Goal: Check status: Check status

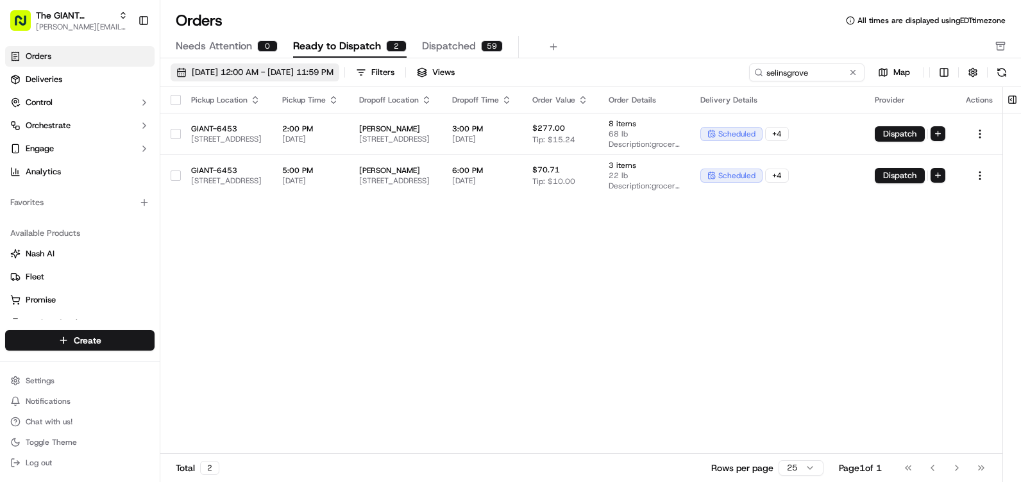
click at [203, 69] on span "[DATE] 12:00 AM - [DATE] 11:59 PM" at bounding box center [263, 73] width 142 height 12
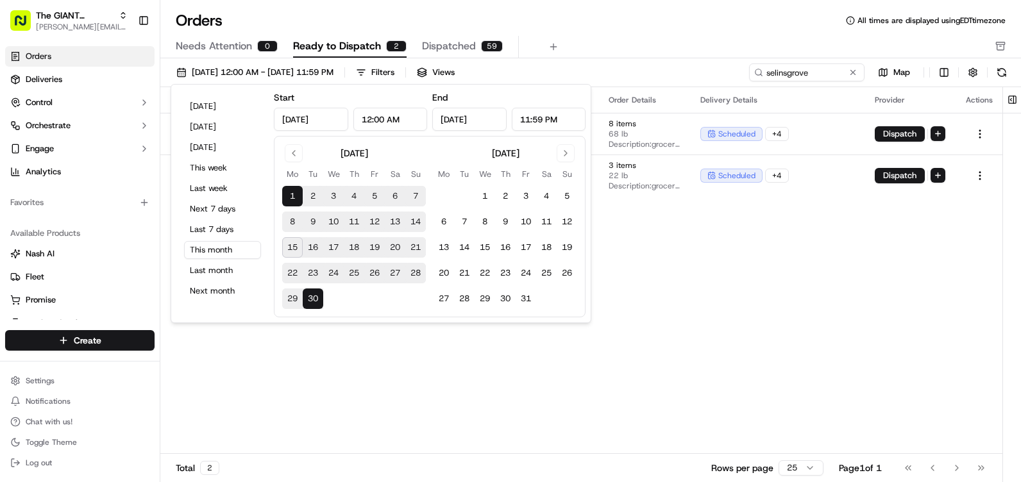
click at [409, 222] on button "14" at bounding box center [415, 222] width 21 height 21
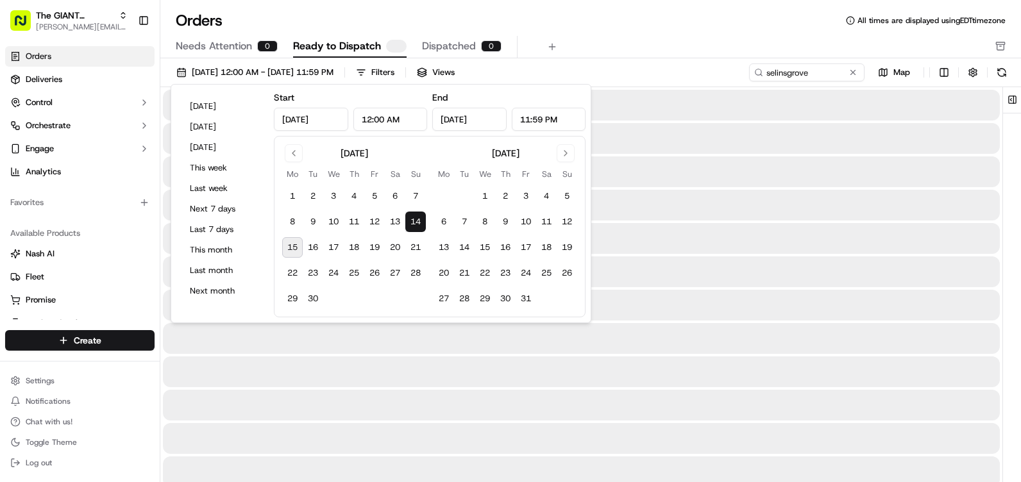
type input "[DATE]"
click at [409, 222] on button "14" at bounding box center [415, 222] width 21 height 21
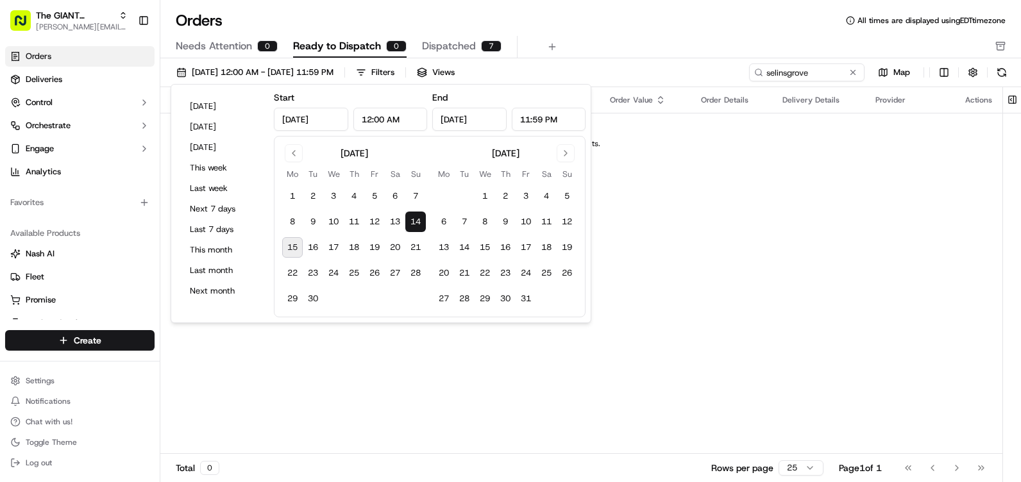
click at [782, 251] on div "Pickup Location Pickup Time Dropoff Location Dropoff Time Order Value Order Det…" at bounding box center [581, 270] width 842 height 367
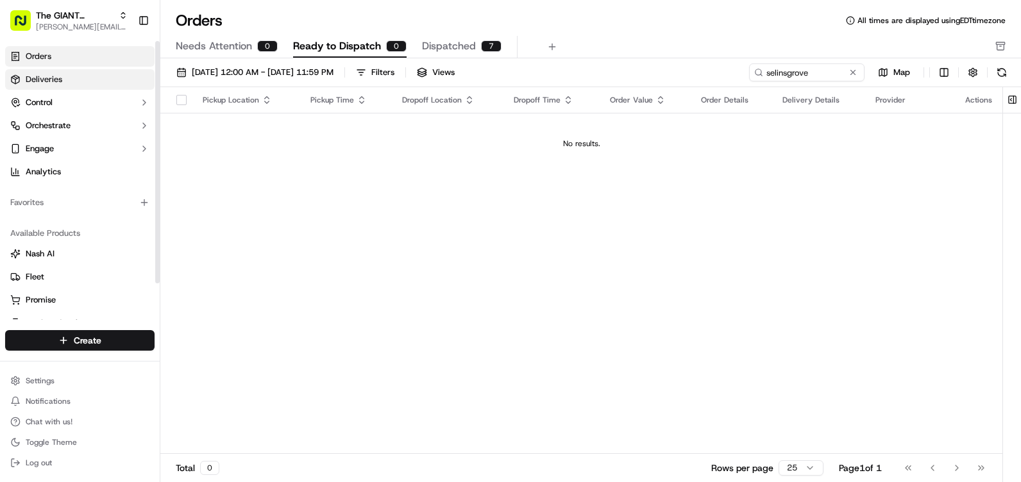
click at [66, 76] on link "Deliveries" at bounding box center [79, 79] width 149 height 21
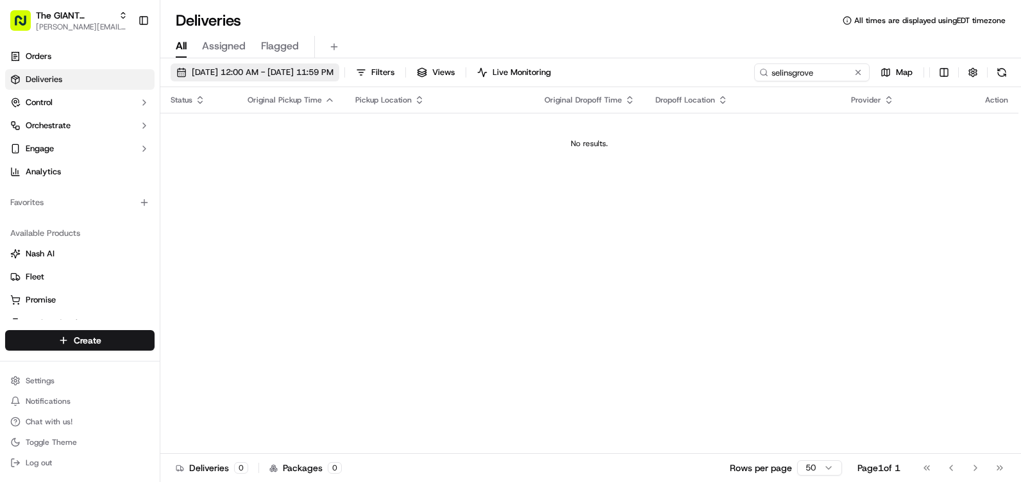
click at [229, 75] on span "[DATE] 12:00 AM - [DATE] 11:59 PM" at bounding box center [263, 73] width 142 height 12
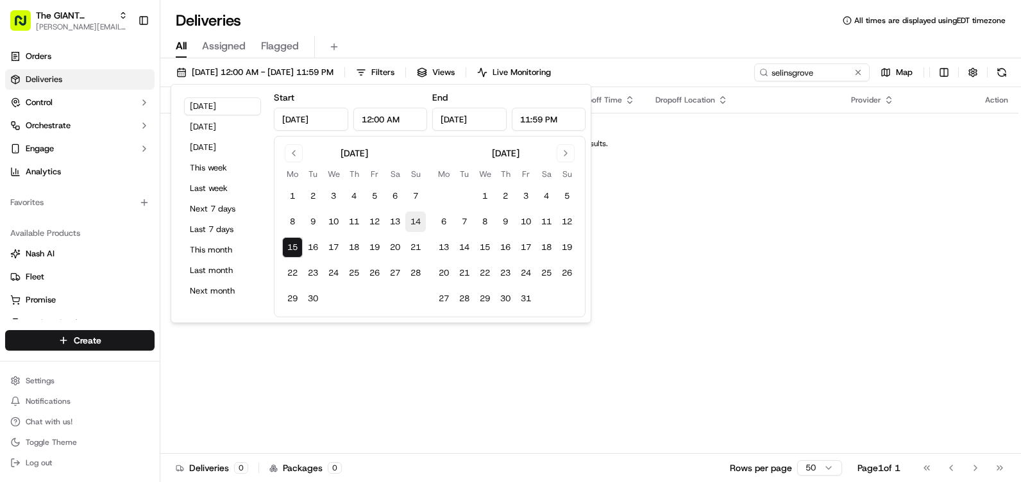
click at [415, 219] on button "14" at bounding box center [415, 222] width 21 height 21
type input "[DATE]"
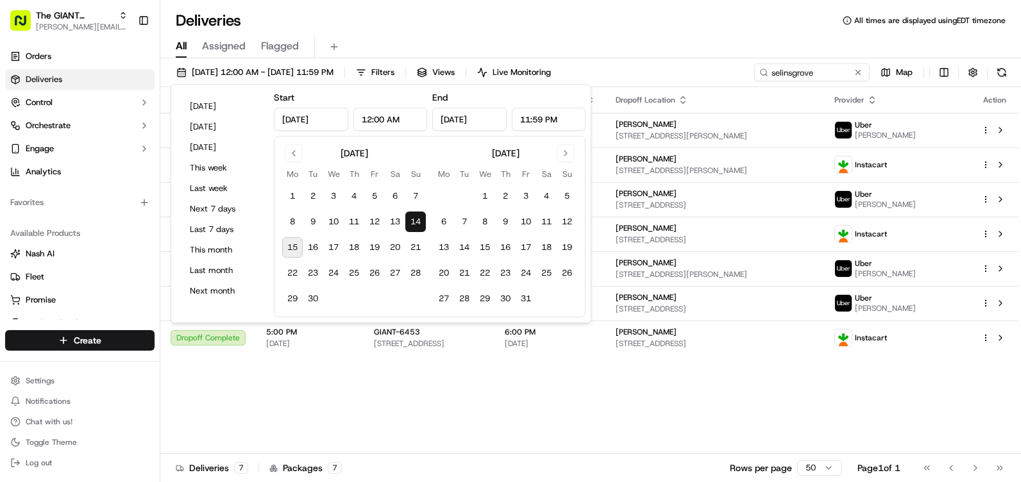
click at [514, 417] on div "Status Original Pickup Time Pickup Location Original Dropoff Time Dropoff Locat…" at bounding box center [589, 270] width 858 height 367
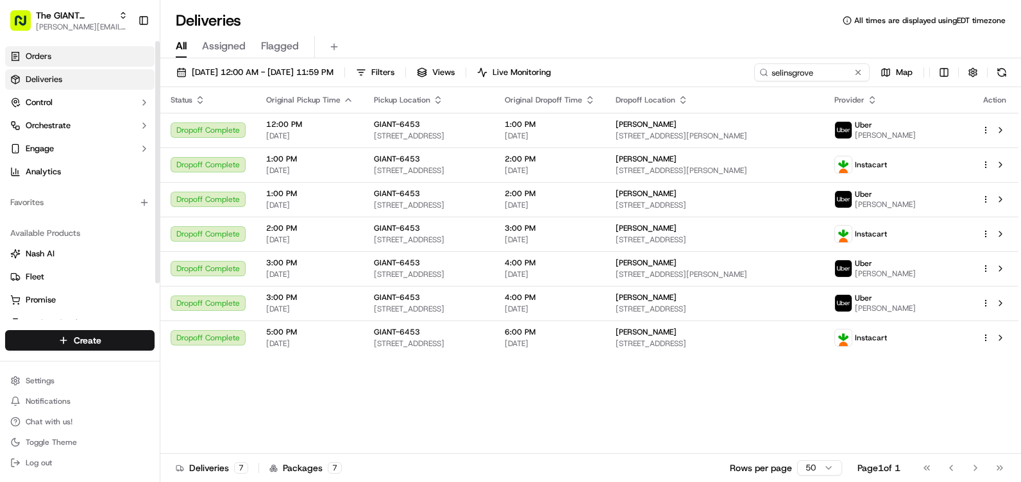
click at [68, 55] on link "Orders" at bounding box center [79, 56] width 149 height 21
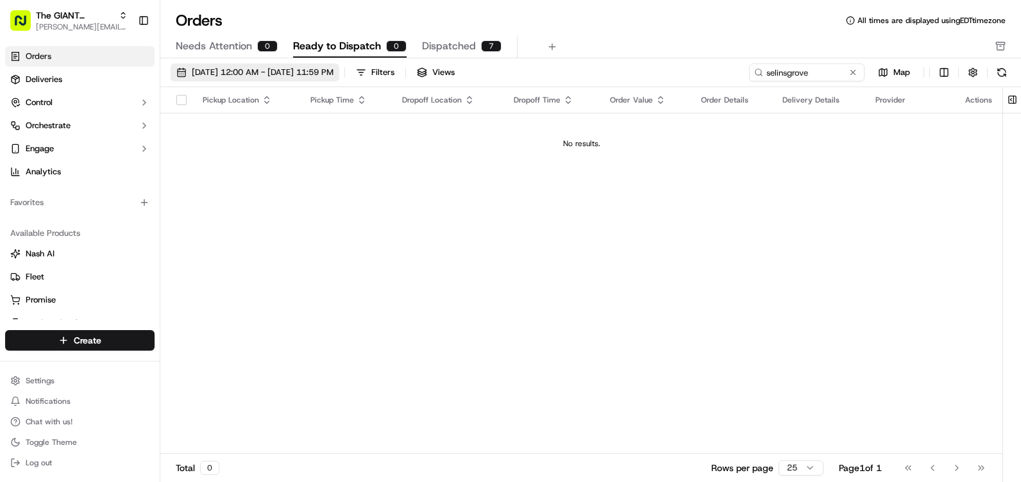
click at [318, 69] on span "[DATE] 12:00 AM - [DATE] 11:59 PM" at bounding box center [263, 73] width 142 height 12
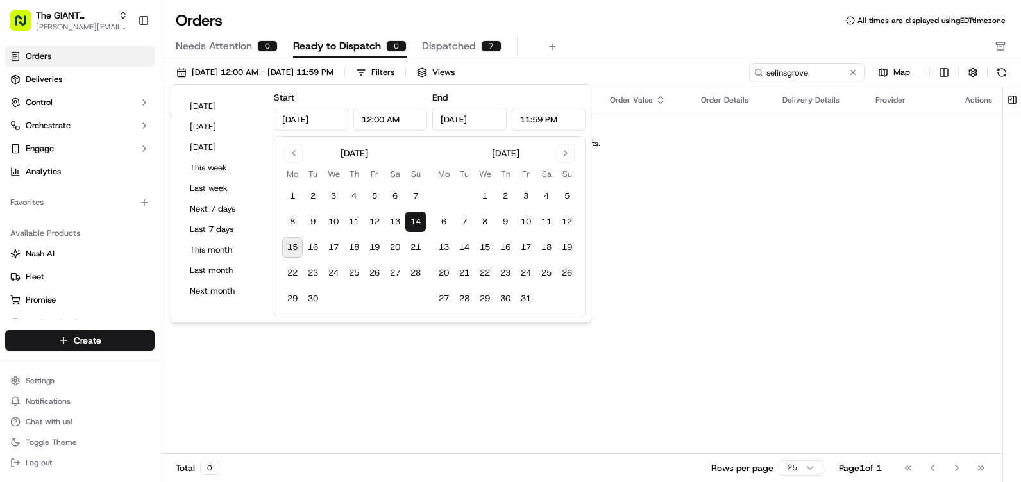
click at [413, 221] on button "14" at bounding box center [415, 222] width 21 height 21
click at [857, 294] on div "Pickup Location Pickup Time Dropoff Location Dropoff Time Order Value Order Det…" at bounding box center [581, 270] width 842 height 367
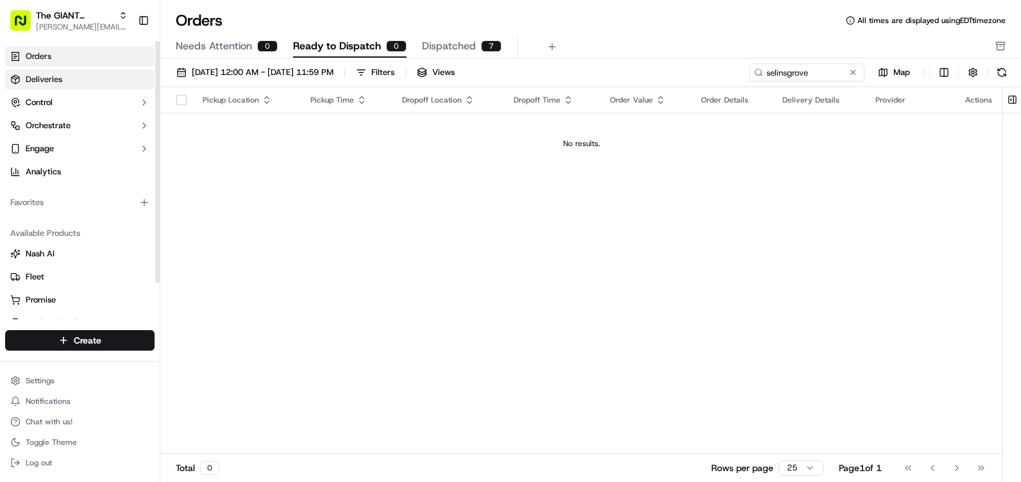
click at [80, 84] on link "Deliveries" at bounding box center [79, 79] width 149 height 21
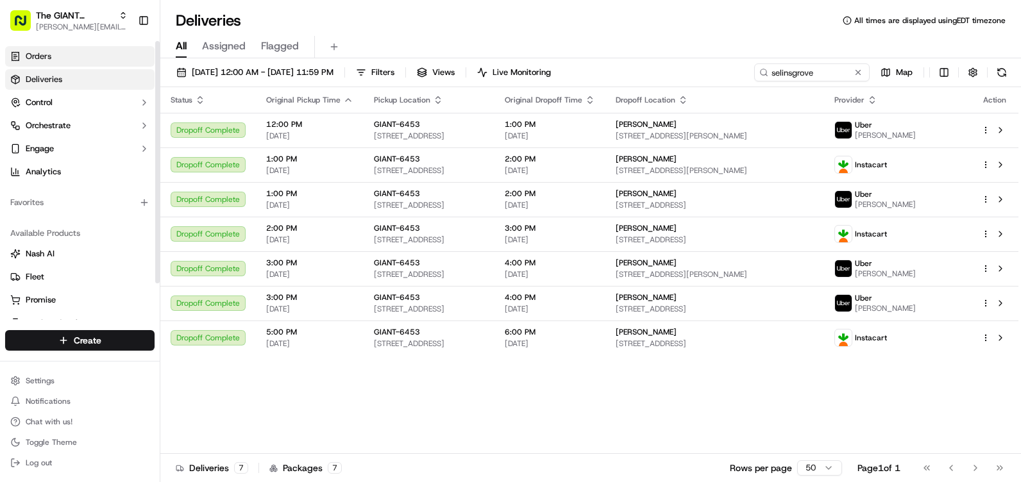
click at [76, 60] on link "Orders" at bounding box center [79, 56] width 149 height 21
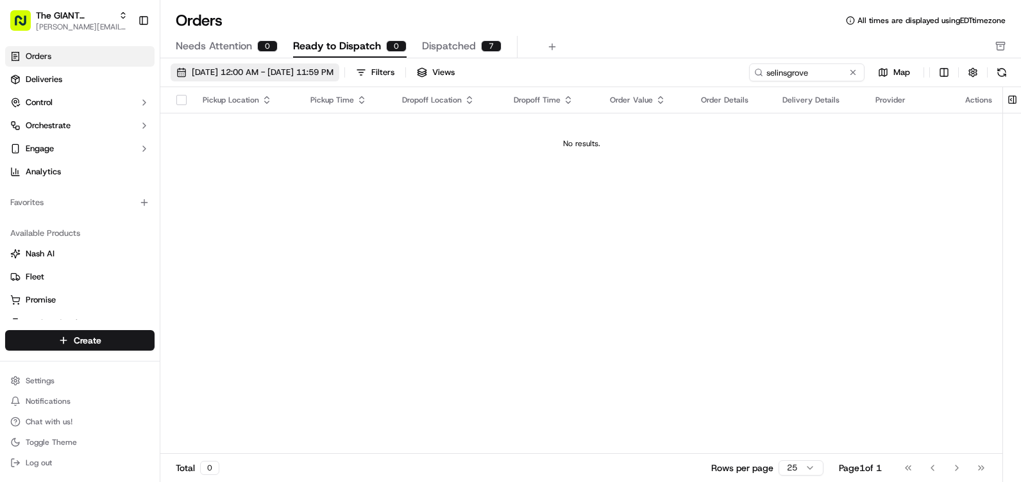
click at [334, 78] on span "[DATE] 12:00 AM - [DATE] 11:59 PM" at bounding box center [263, 73] width 142 height 12
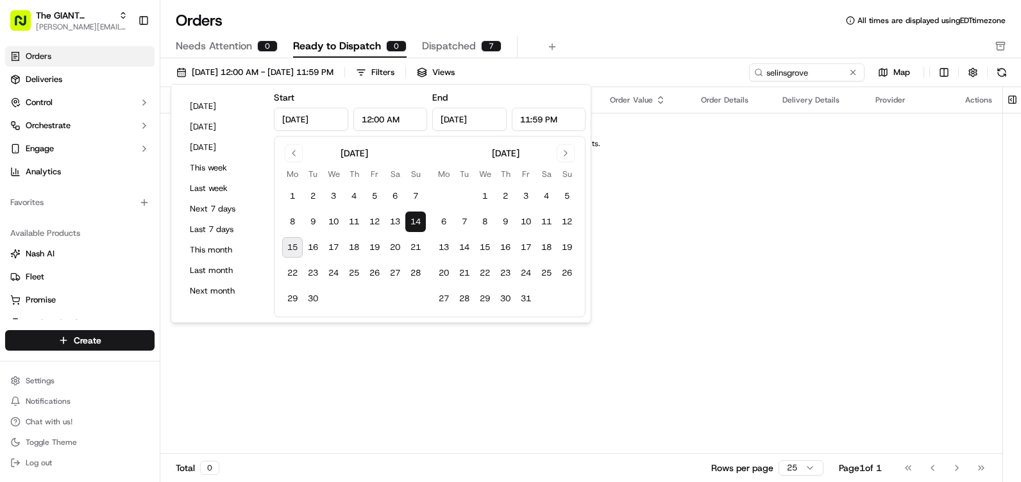
click at [418, 222] on button "14" at bounding box center [415, 222] width 21 height 21
click at [446, 42] on span "Dispatched" at bounding box center [449, 45] width 54 height 15
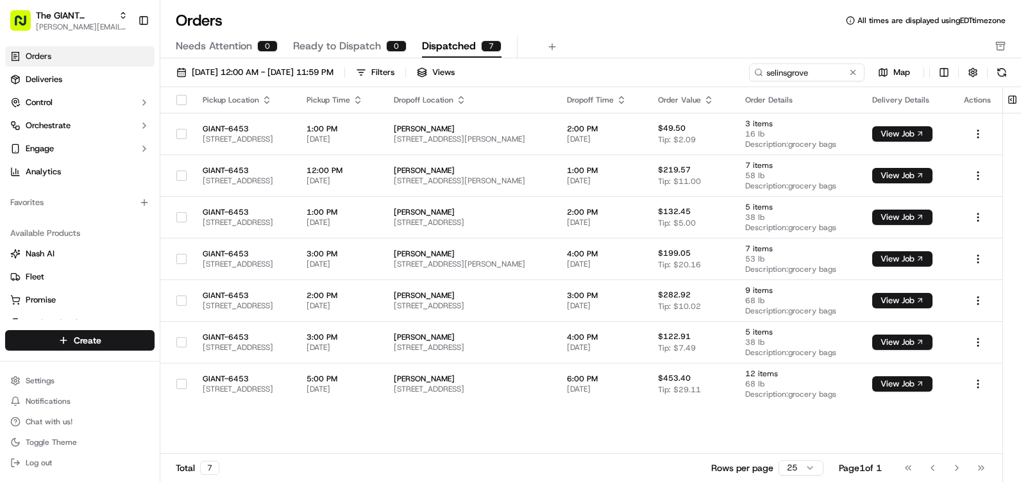
click at [214, 48] on span "Needs Attention" at bounding box center [214, 45] width 76 height 15
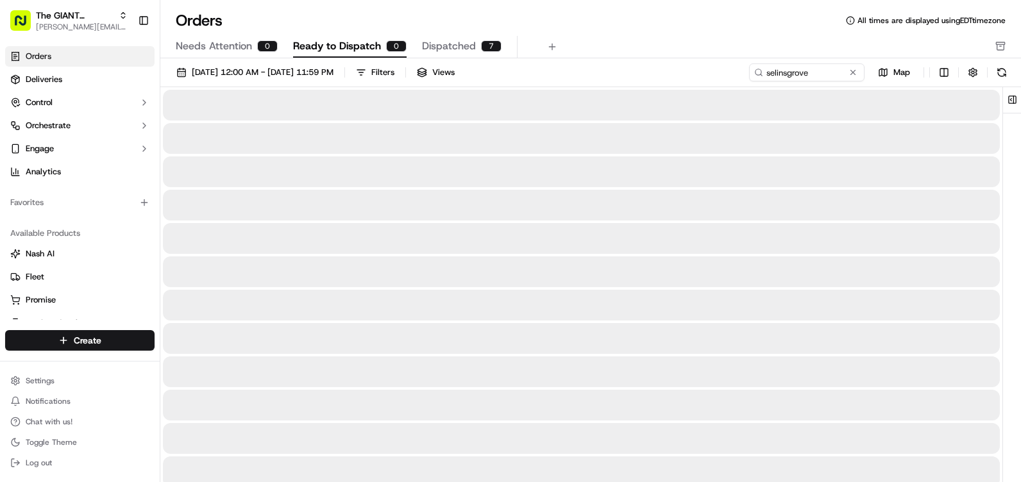
click at [315, 44] on span "Ready to Dispatch" at bounding box center [337, 45] width 88 height 15
click at [442, 44] on span "Dispatched" at bounding box center [449, 45] width 54 height 15
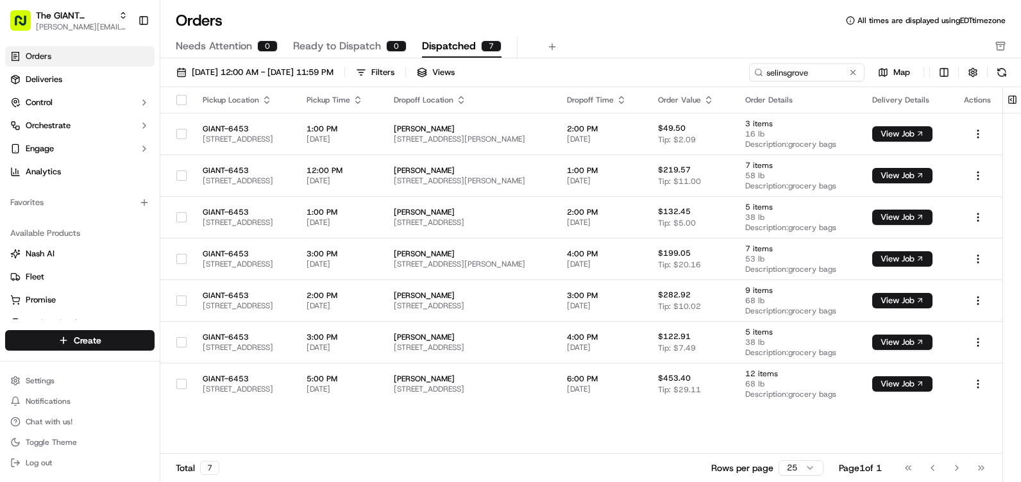
click at [956, 470] on div "Go to first page Go to previous page Go to next page Go to last page" at bounding box center [944, 468] width 95 height 18
click at [910, 468] on div "Go to first page Go to previous page Go to next page Go to last page" at bounding box center [944, 468] width 95 height 18
click at [802, 468] on html "The GIANT Company [PERSON_NAME][EMAIL_ADDRESS][PERSON_NAME][DOMAIN_NAME] Toggle…" at bounding box center [510, 241] width 1021 height 482
